Goal: Task Accomplishment & Management: Use online tool/utility

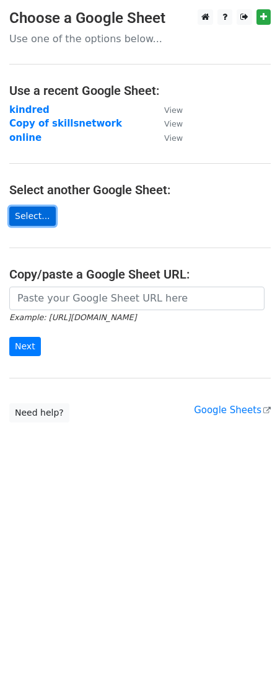
click at [39, 221] on link "Select..." at bounding box center [32, 216] width 47 height 19
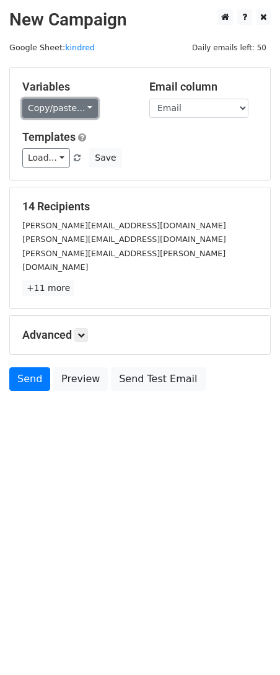
click at [81, 110] on link "Copy/paste..." at bounding box center [60, 108] width 76 height 19
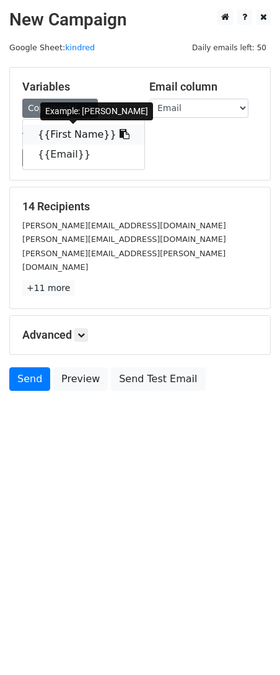
click at [87, 135] on link "{{First Name}}" at bounding box center [84, 135] width 122 height 20
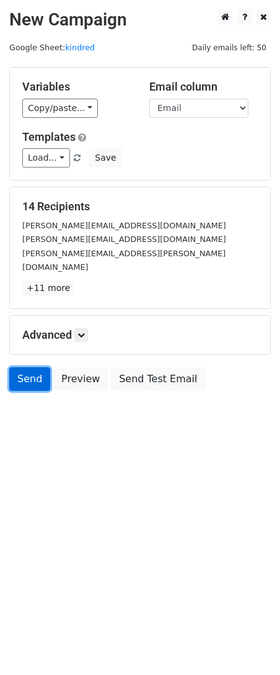
click at [27, 368] on link "Send" at bounding box center [29, 379] width 41 height 24
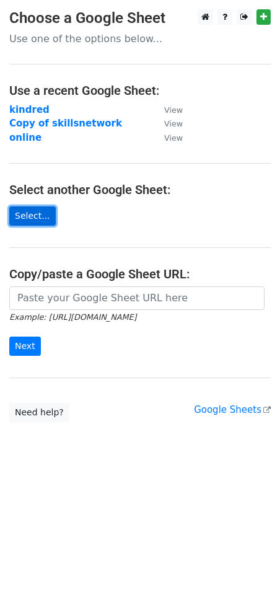
click at [33, 212] on link "Select..." at bounding box center [32, 216] width 47 height 19
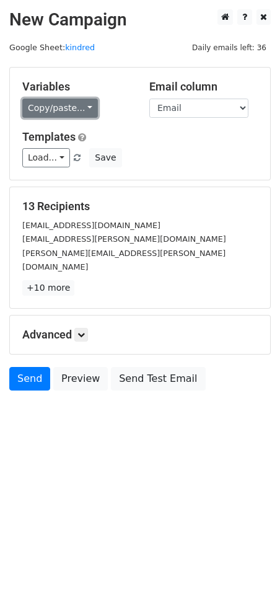
click at [76, 109] on link "Copy/paste..." at bounding box center [60, 108] width 76 height 19
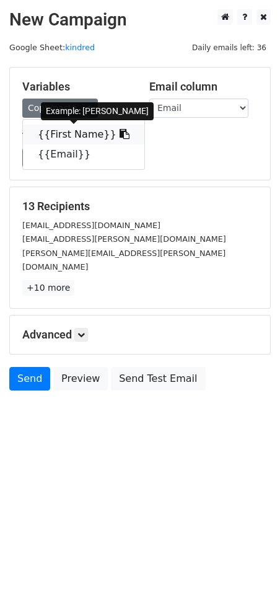
click at [69, 136] on link "{{First Name}}" at bounding box center [84, 135] width 122 height 20
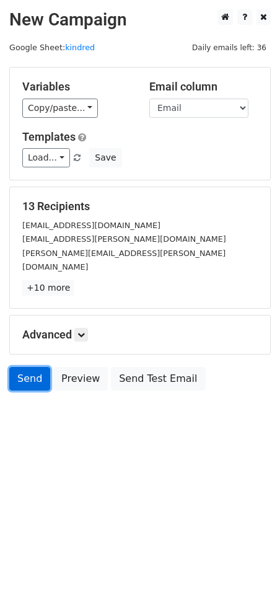
click at [23, 367] on link "Send" at bounding box center [29, 379] width 41 height 24
